Goal: Check status: Check status

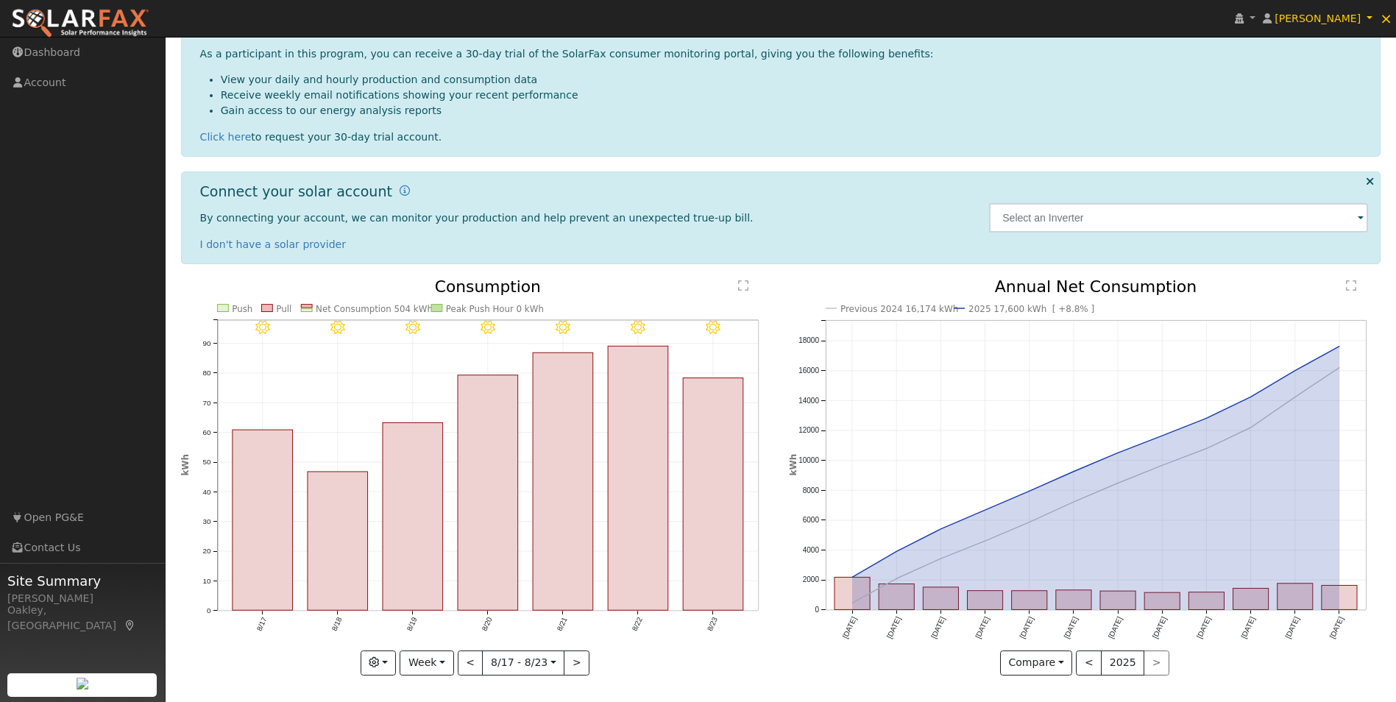
scroll to position [149, 0]
drag, startPoint x: 1329, startPoint y: 350, endPoint x: 1346, endPoint y: 378, distance: 32.3
click at [1346, 378] on icon "Previous 2024 16,174 kWh 2025 17,600 kWh [ +8.8% ] [DATE] Sep '[DATE] Nov '[DAT…" at bounding box center [1085, 475] width 593 height 396
drag, startPoint x: 1036, startPoint y: 605, endPoint x: 1017, endPoint y: 604, distance: 19.9
click at [1017, 604] on rect "onclick=""" at bounding box center [1029, 598] width 35 height 19
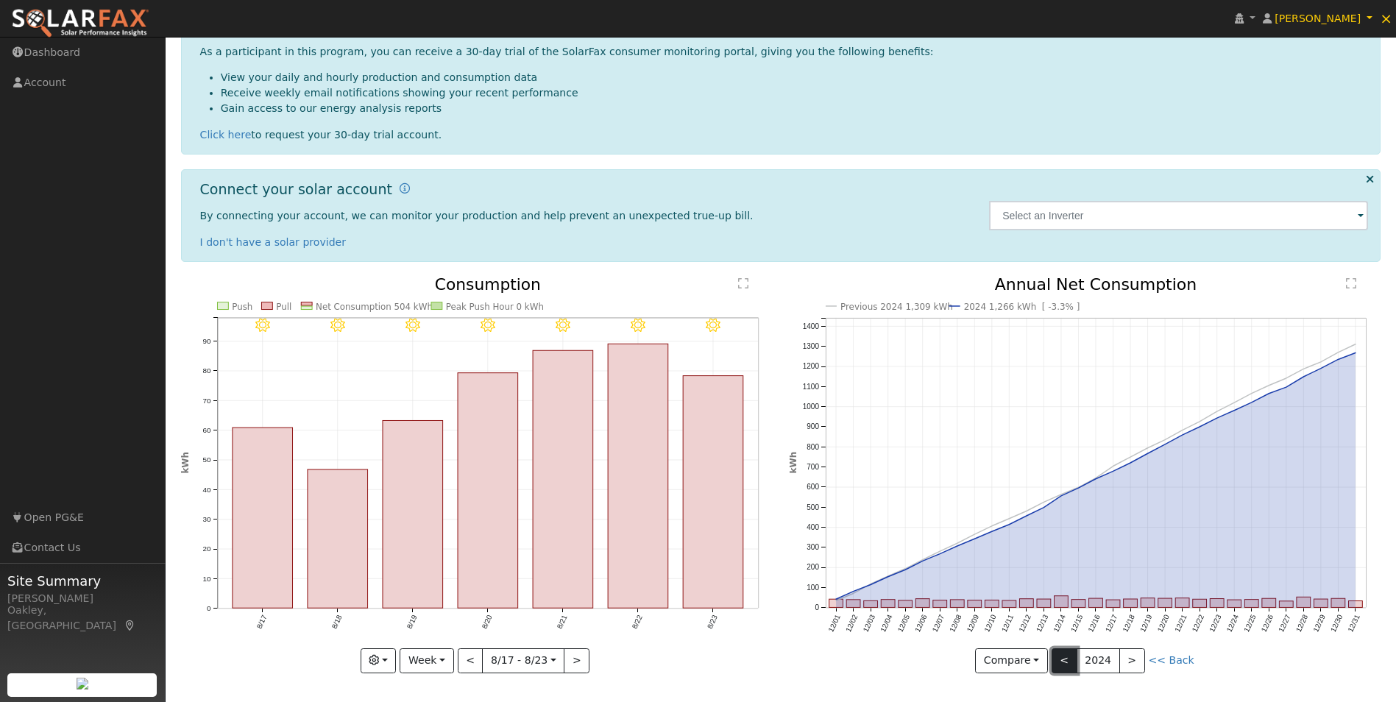
click at [1073, 661] on button "<" at bounding box center [1065, 661] width 26 height 25
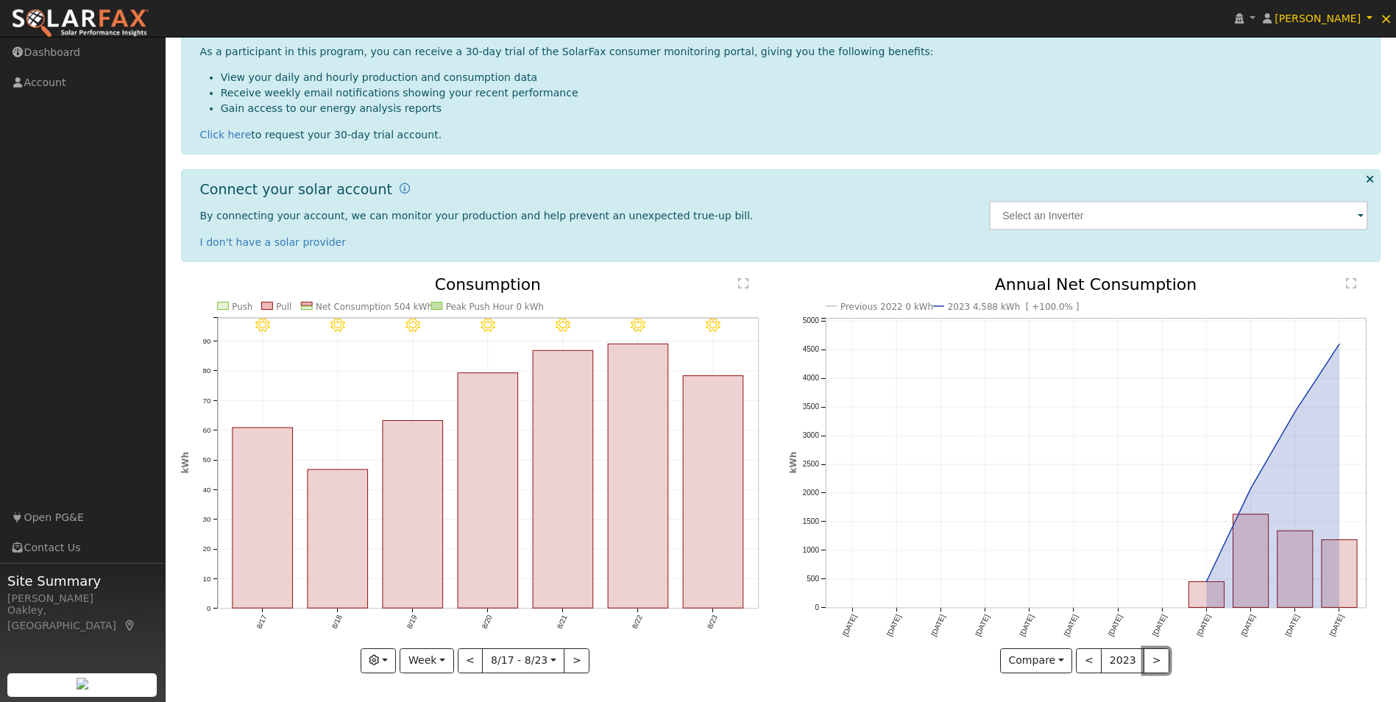
click at [1151, 664] on button ">" at bounding box center [1157, 661] width 26 height 25
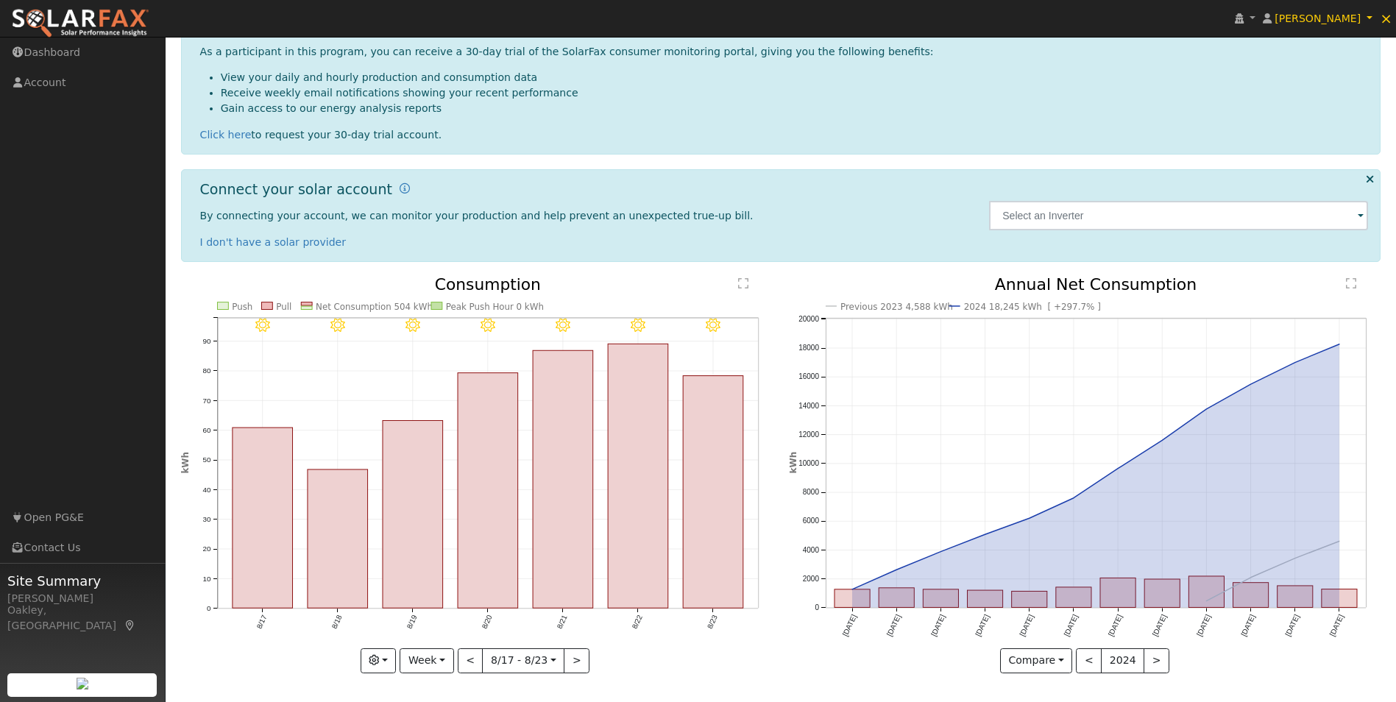
click at [1151, 664] on div at bounding box center [1085, 475] width 593 height 397
click at [1151, 664] on button ">" at bounding box center [1157, 661] width 26 height 25
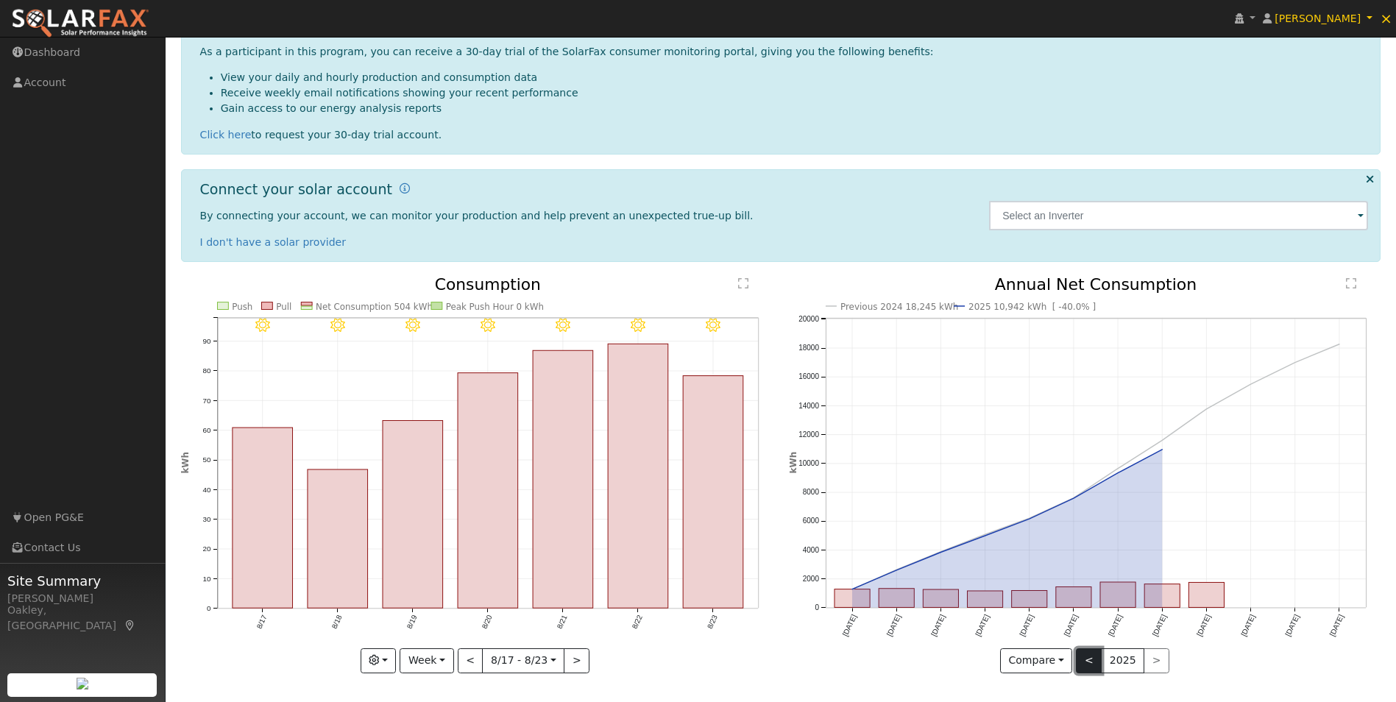
click at [1092, 656] on button "<" at bounding box center [1089, 661] width 26 height 25
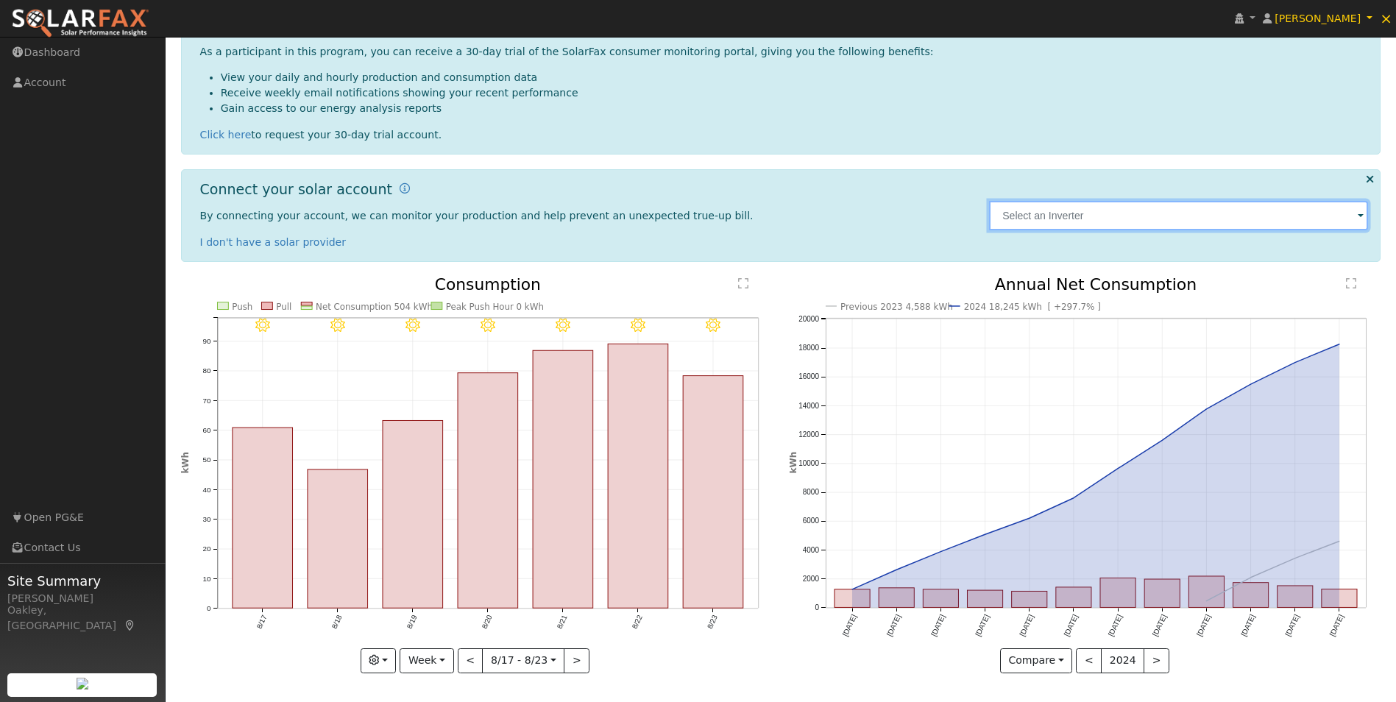
click at [1328, 227] on input "text" at bounding box center [1178, 215] width 379 height 29
click at [1334, 219] on input "text" at bounding box center [1178, 215] width 379 height 29
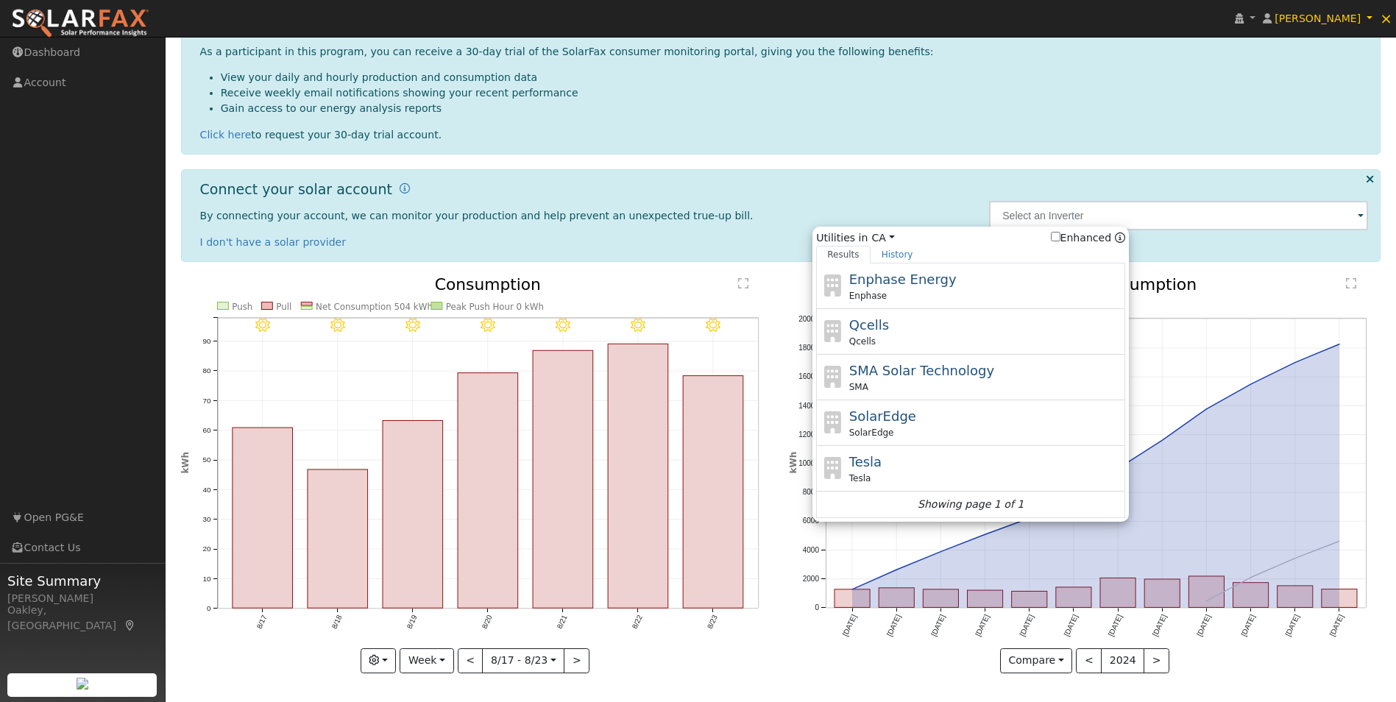
click at [1227, 180] on div "Connect your solar account By connecting your account, we can monitor your prod…" at bounding box center [781, 215] width 1201 height 93
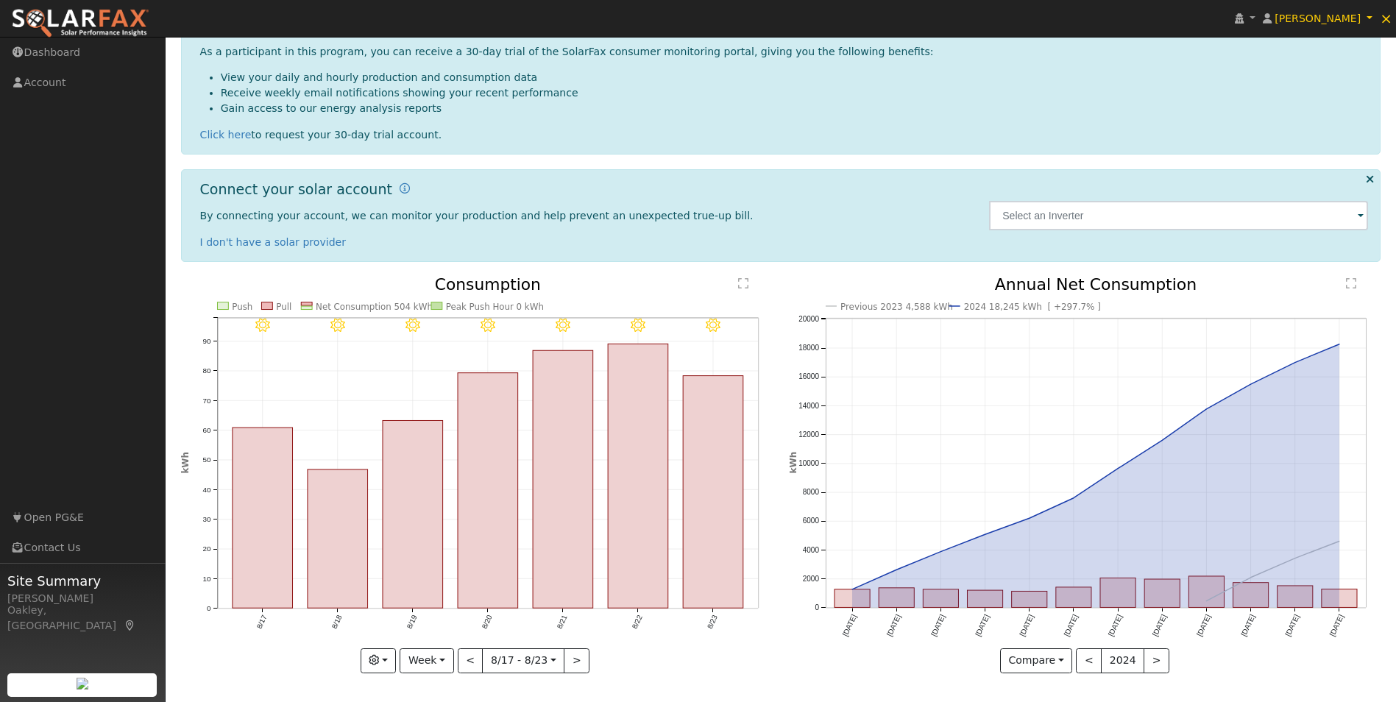
click at [1385, 369] on div "Previous 2023 4,588 kWh 2024 18,245 kWh [ +297.7% ] [DATE] Jan '[DATE] Mar '[DA…" at bounding box center [1085, 486] width 608 height 419
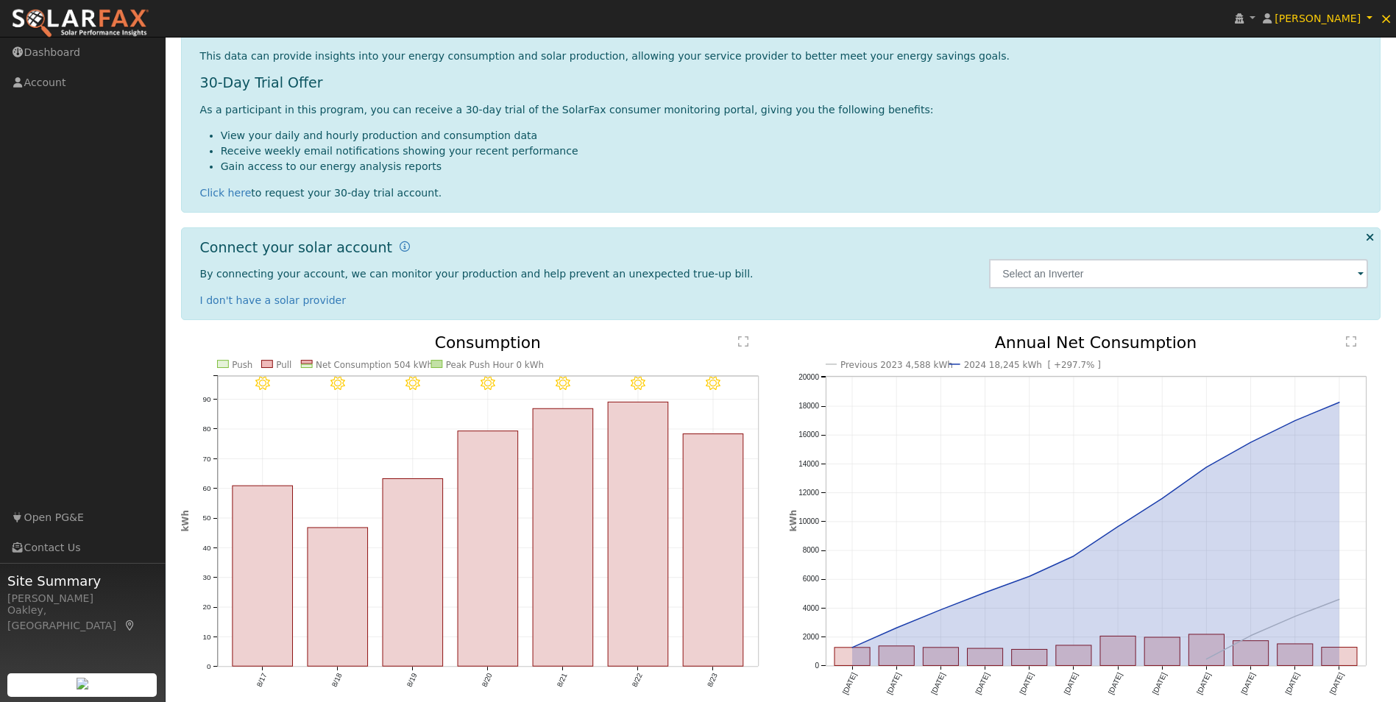
scroll to position [1, 0]
